Goal: Check status: Check status

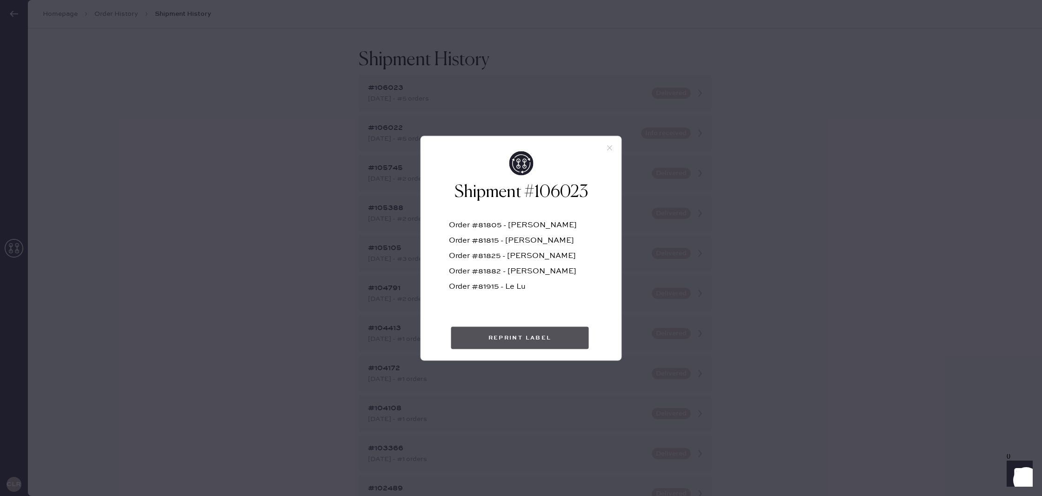
click at [540, 336] on button "Reprint Label" at bounding box center [520, 337] width 138 height 22
click at [782, 265] on div "Shipment #106023 Order #81805 - [PERSON_NAME] Order #81815 - Alexa Cicccone Ord…" at bounding box center [521, 248] width 1042 height 496
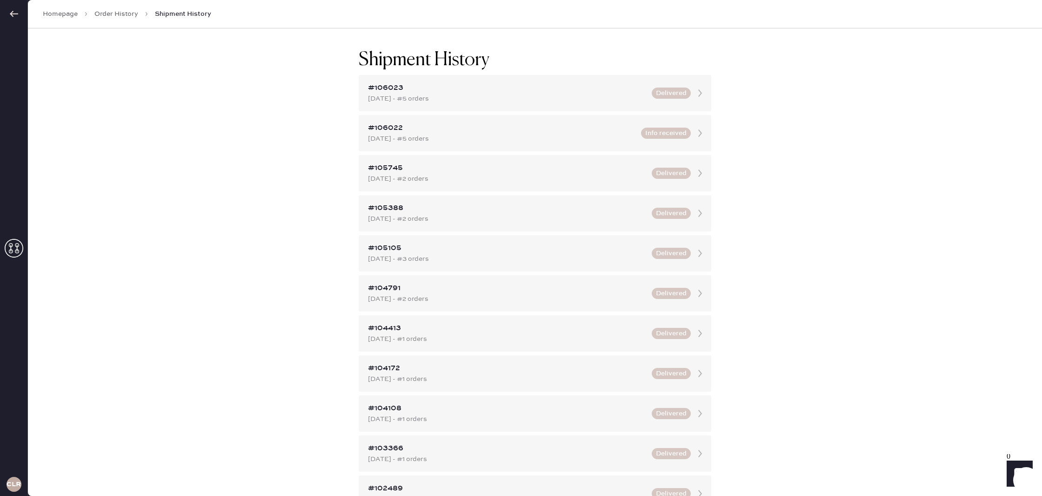
click at [106, 18] on link "Order History" at bounding box center [116, 13] width 44 height 9
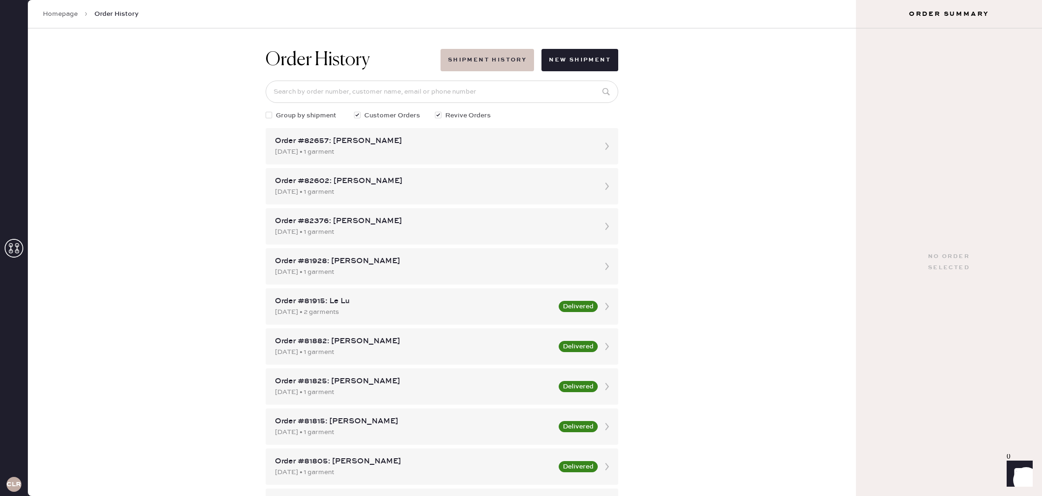
click at [487, 59] on button "Shipment History" at bounding box center [488, 60] width 94 height 22
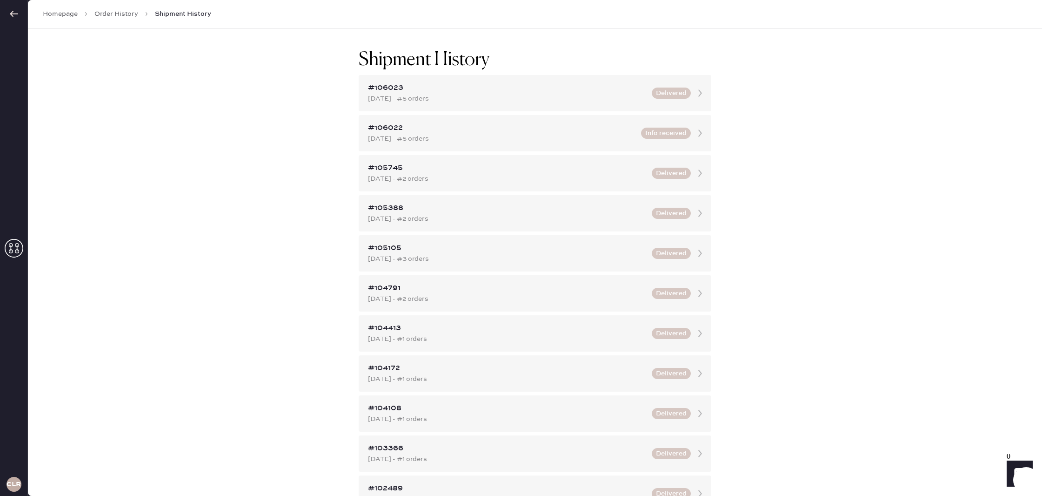
click at [57, 14] on link "Homepage" at bounding box center [60, 13] width 35 height 9
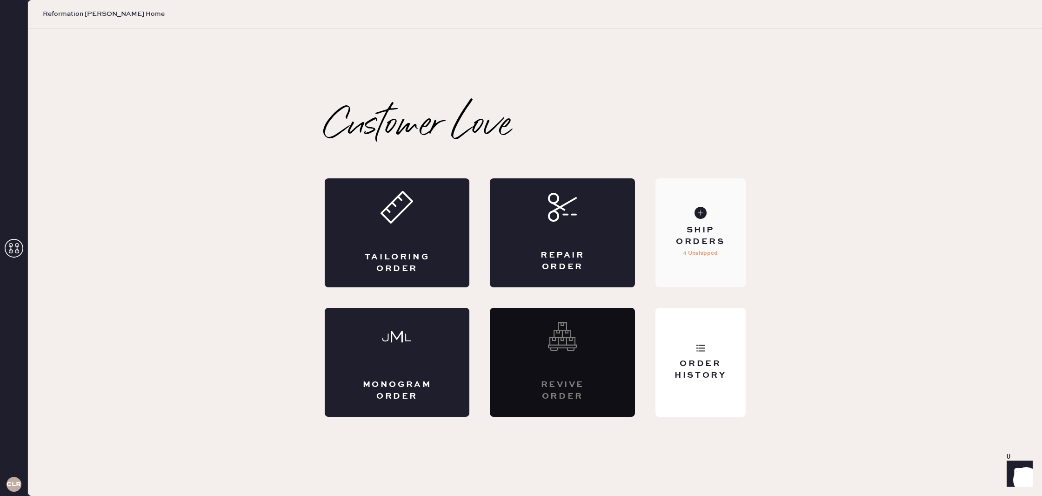
click at [694, 230] on div "Ship Orders" at bounding box center [700, 235] width 75 height 23
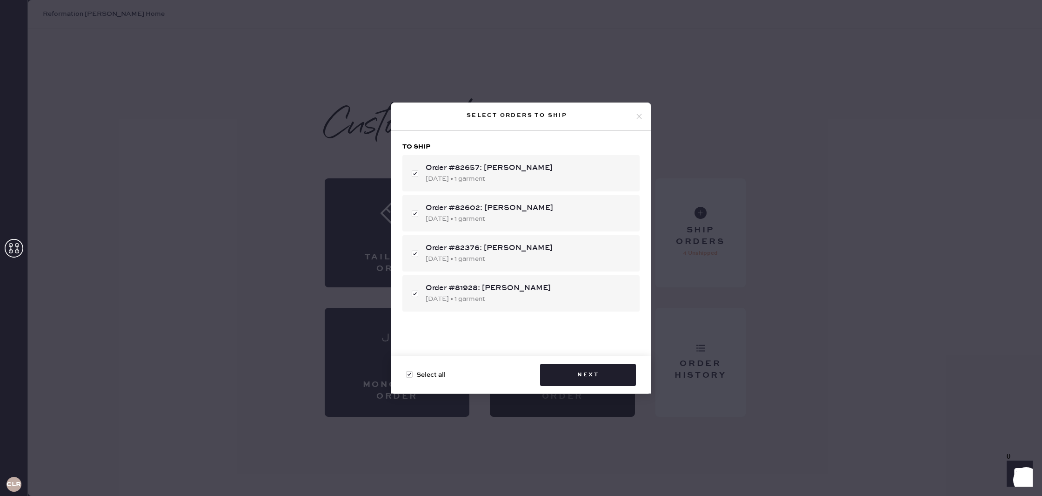
drag, startPoint x: 637, startPoint y: 116, endPoint x: 641, endPoint y: 121, distance: 6.6
click at [638, 116] on icon at bounding box center [639, 116] width 8 height 8
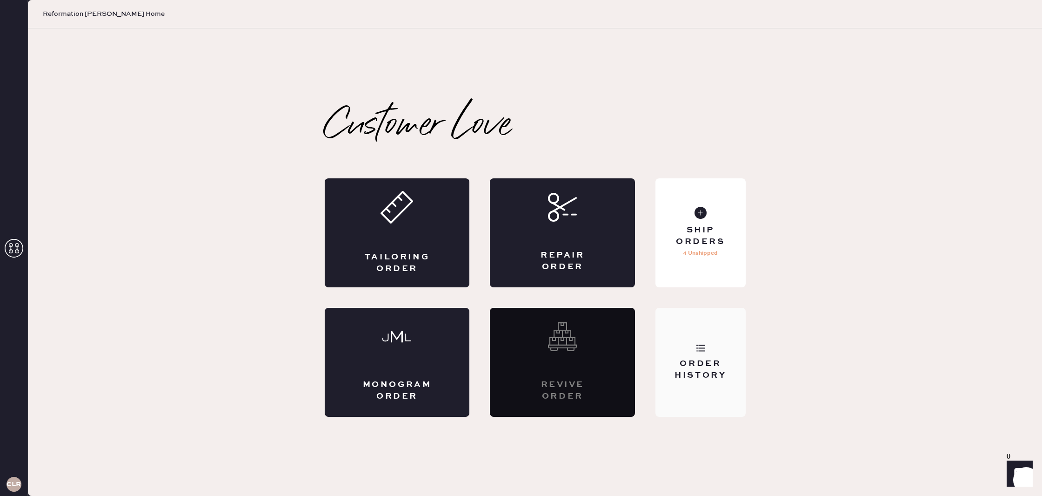
click at [695, 360] on div "Order History" at bounding box center [700, 369] width 75 height 23
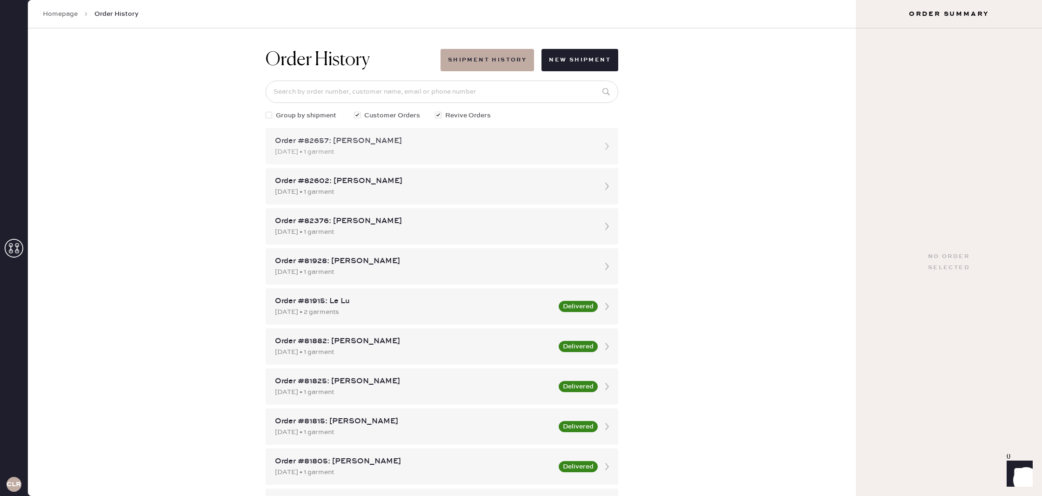
click at [563, 150] on div "[DATE] • 1 garment" at bounding box center [433, 152] width 317 height 10
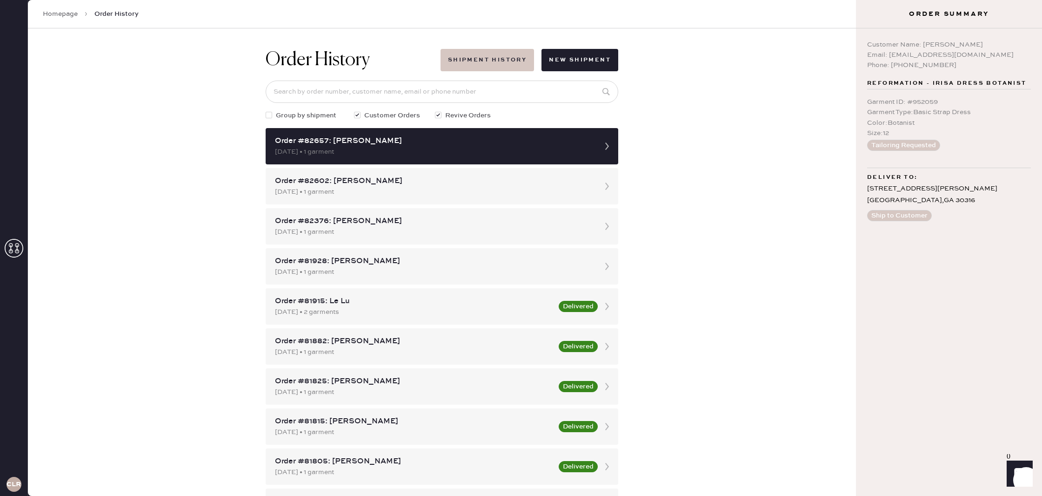
click at [497, 67] on button "Shipment History" at bounding box center [488, 60] width 94 height 22
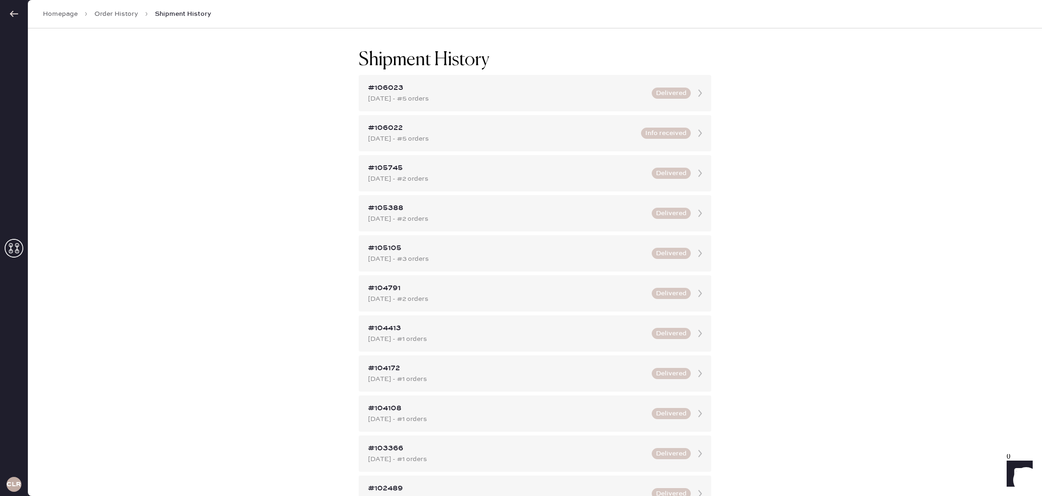
click at [106, 14] on link "Order History" at bounding box center [116, 13] width 44 height 9
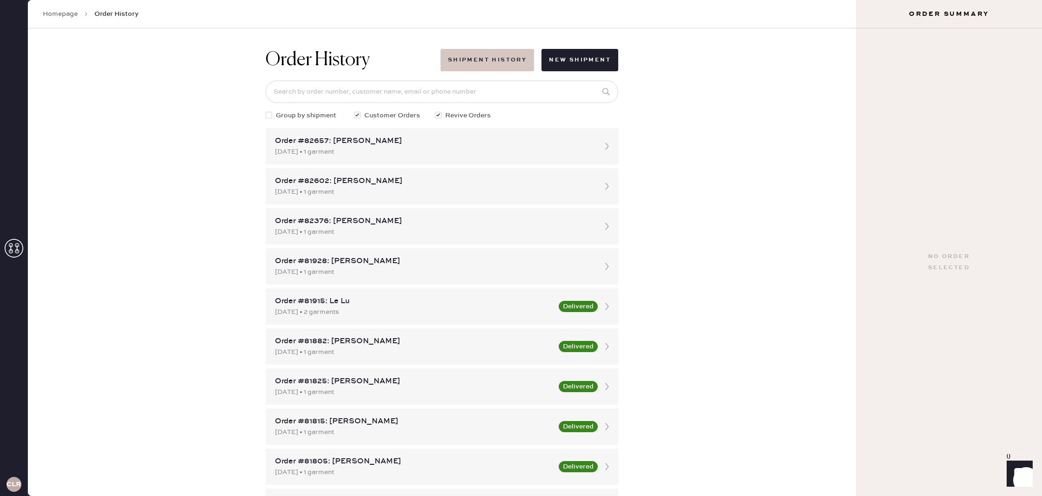
click at [476, 56] on button "Shipment History" at bounding box center [488, 60] width 94 height 22
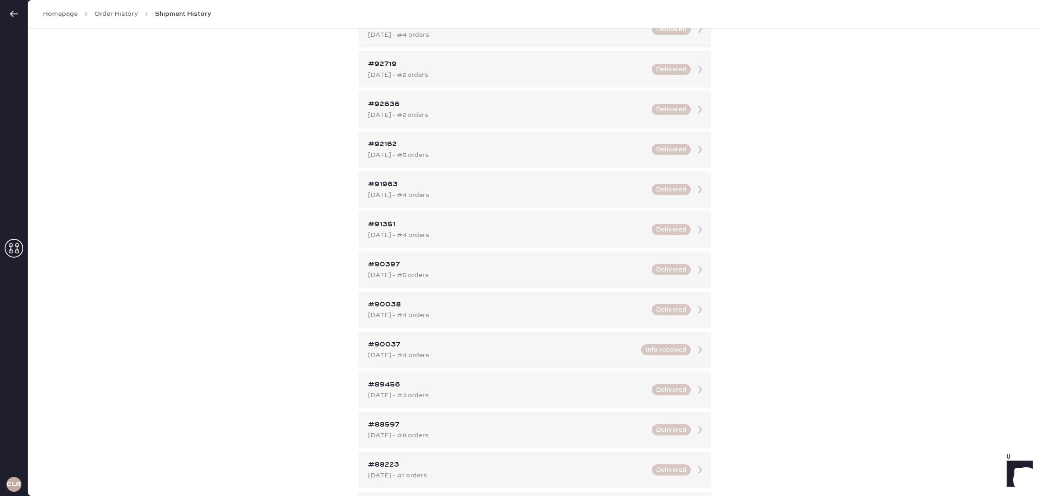
scroll to position [1582, 0]
